Goal: Book appointment/travel/reservation

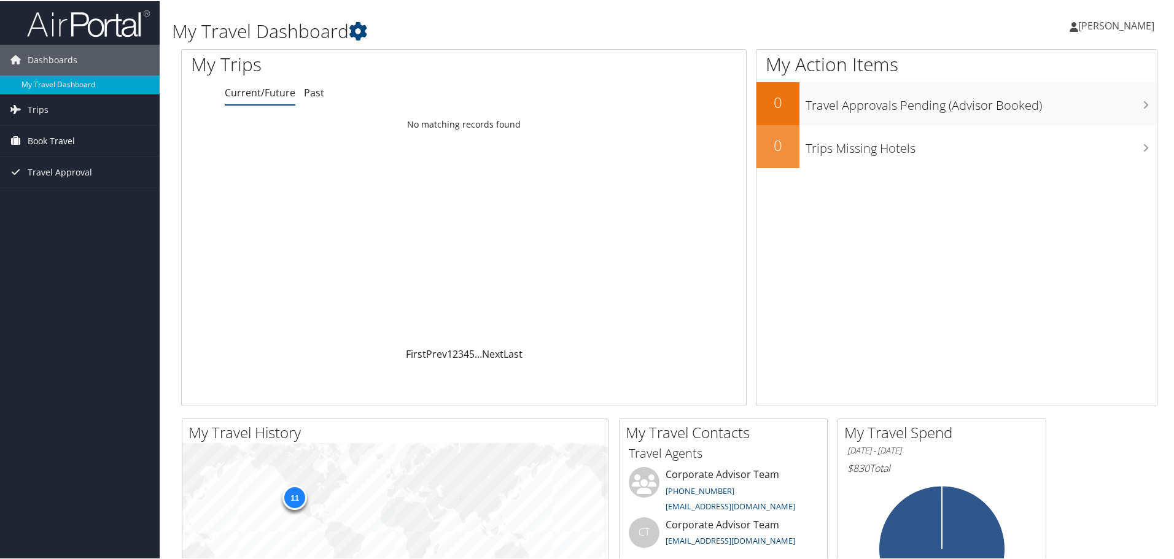
click at [52, 138] on span "Book Travel" at bounding box center [51, 140] width 47 height 31
click at [69, 199] on link "Book/Manage Online Trips" at bounding box center [80, 201] width 160 height 18
click at [42, 203] on link "Book/Manage Online Trips" at bounding box center [80, 201] width 160 height 18
